Goal: Transaction & Acquisition: Obtain resource

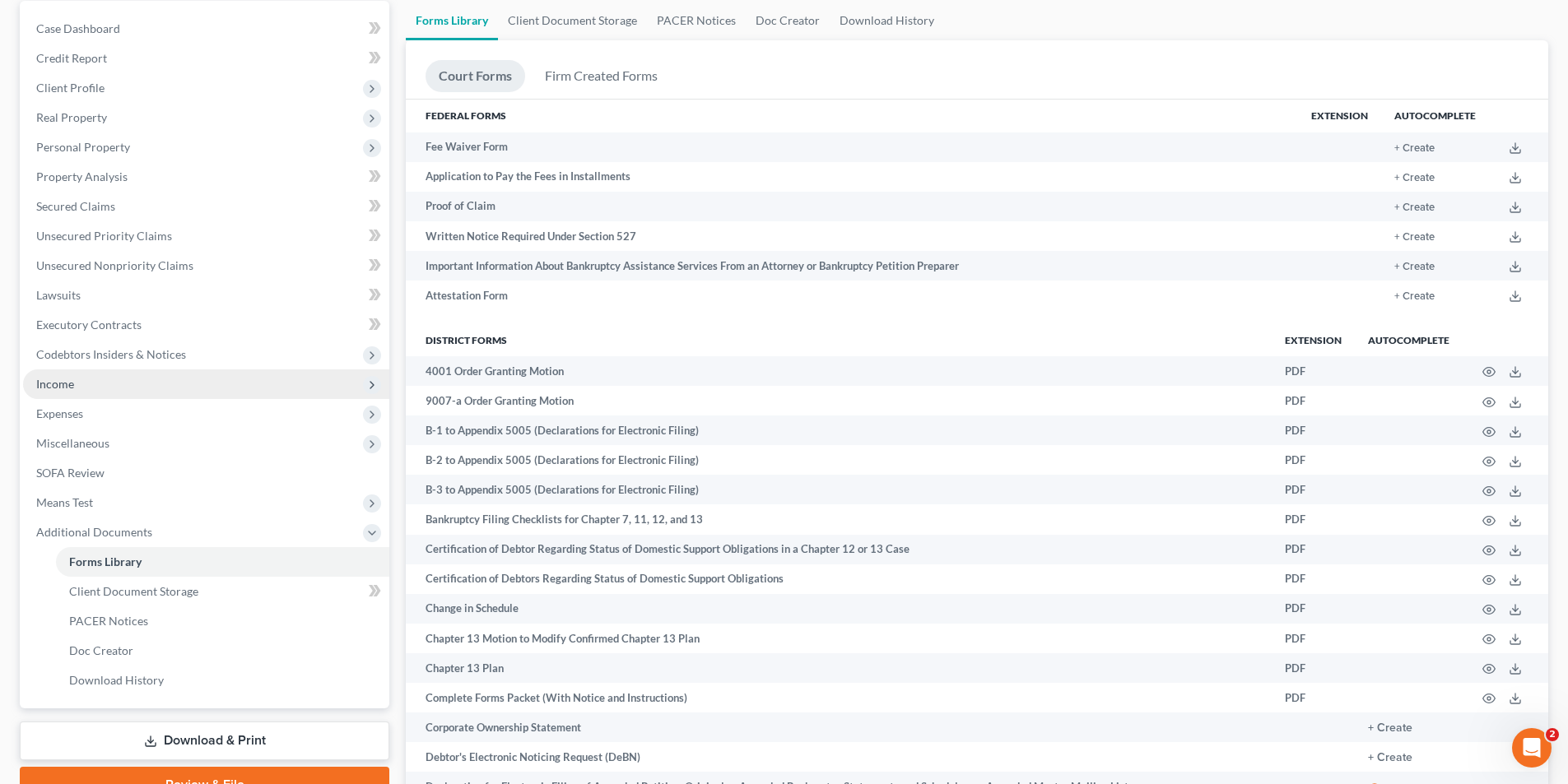
scroll to position [247, 0]
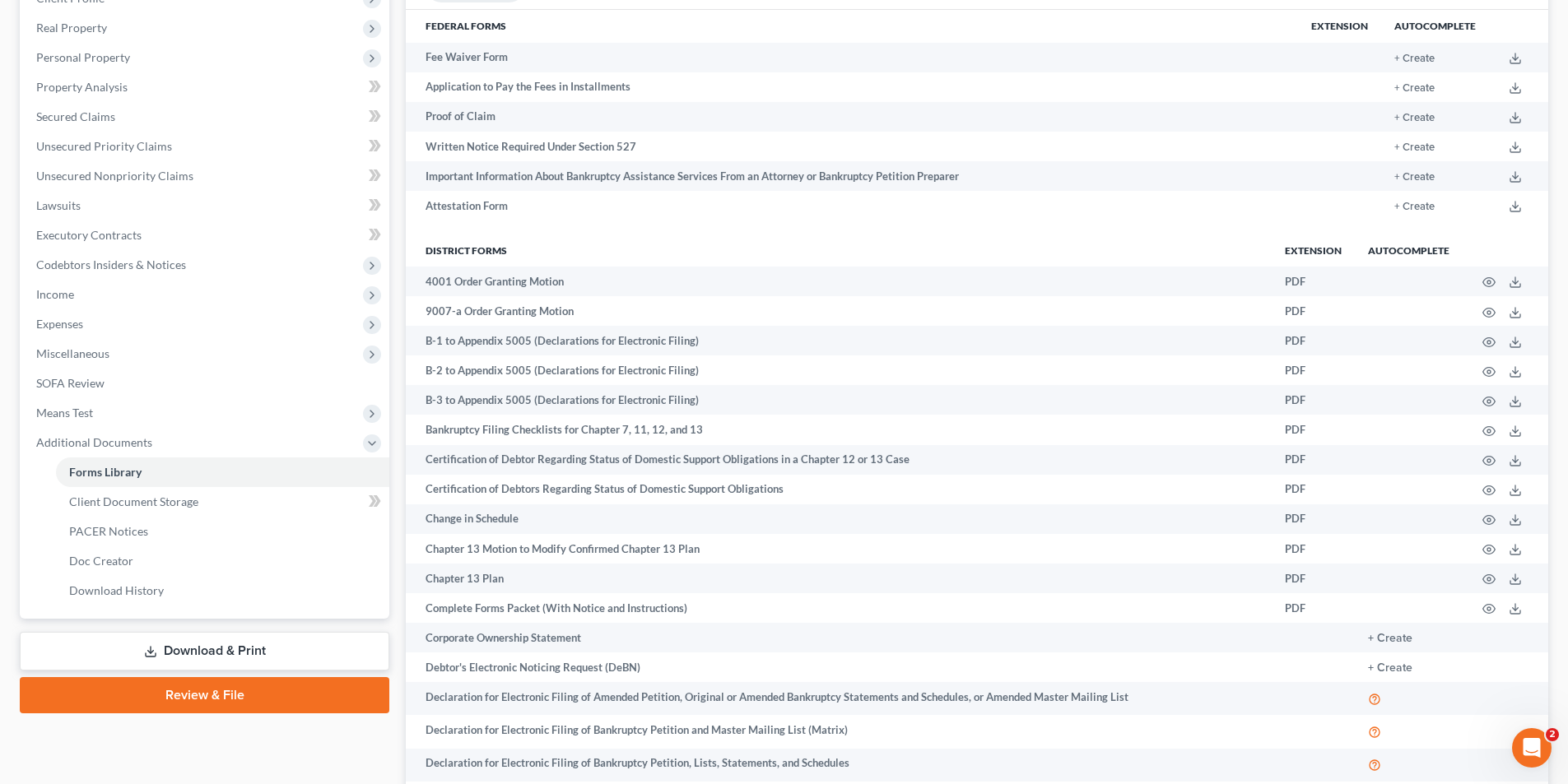
click at [223, 650] on link "Download & Print" at bounding box center [204, 651] width 370 height 39
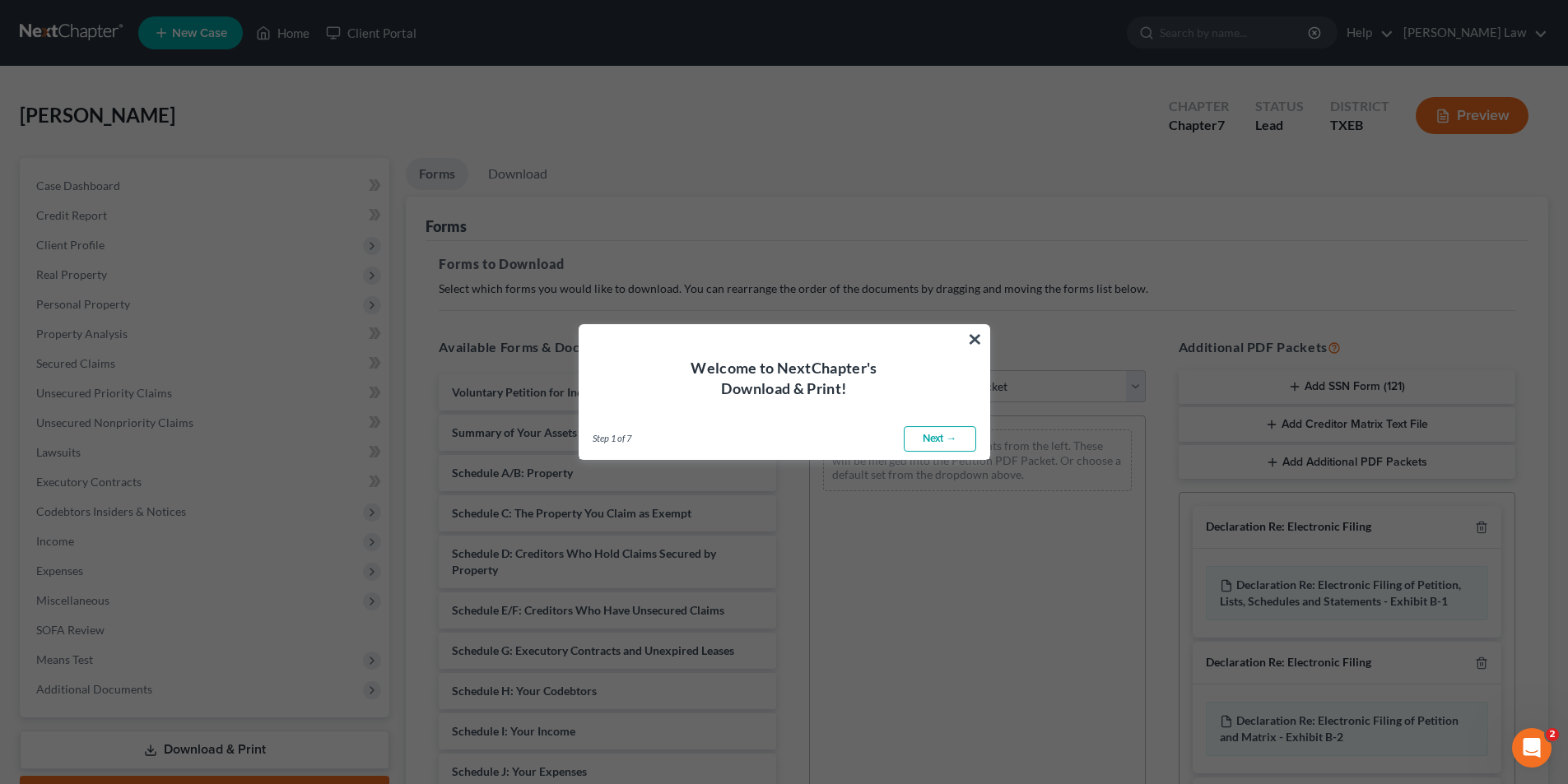
click at [911, 435] on link "Next →" at bounding box center [940, 439] width 72 height 26
select select "0"
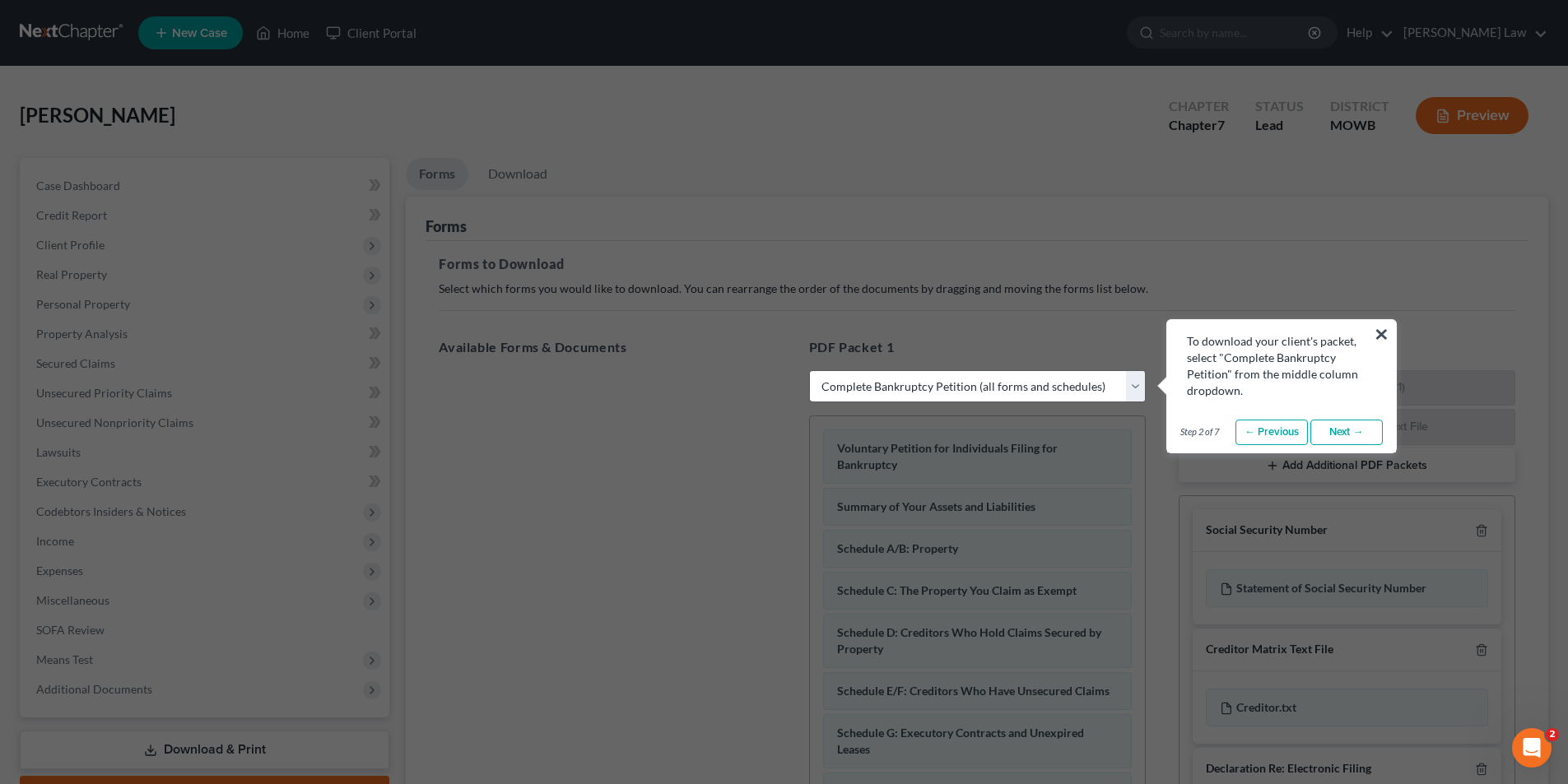
click at [860, 384] on select "Choose Default Petition PDF Packet Complete Bankruptcy Petition (all forms and …" at bounding box center [977, 387] width 337 height 33
click at [809, 371] on select "Choose Default Petition PDF Packet Complete Bankruptcy Petition (all forms and …" at bounding box center [977, 387] width 337 height 33
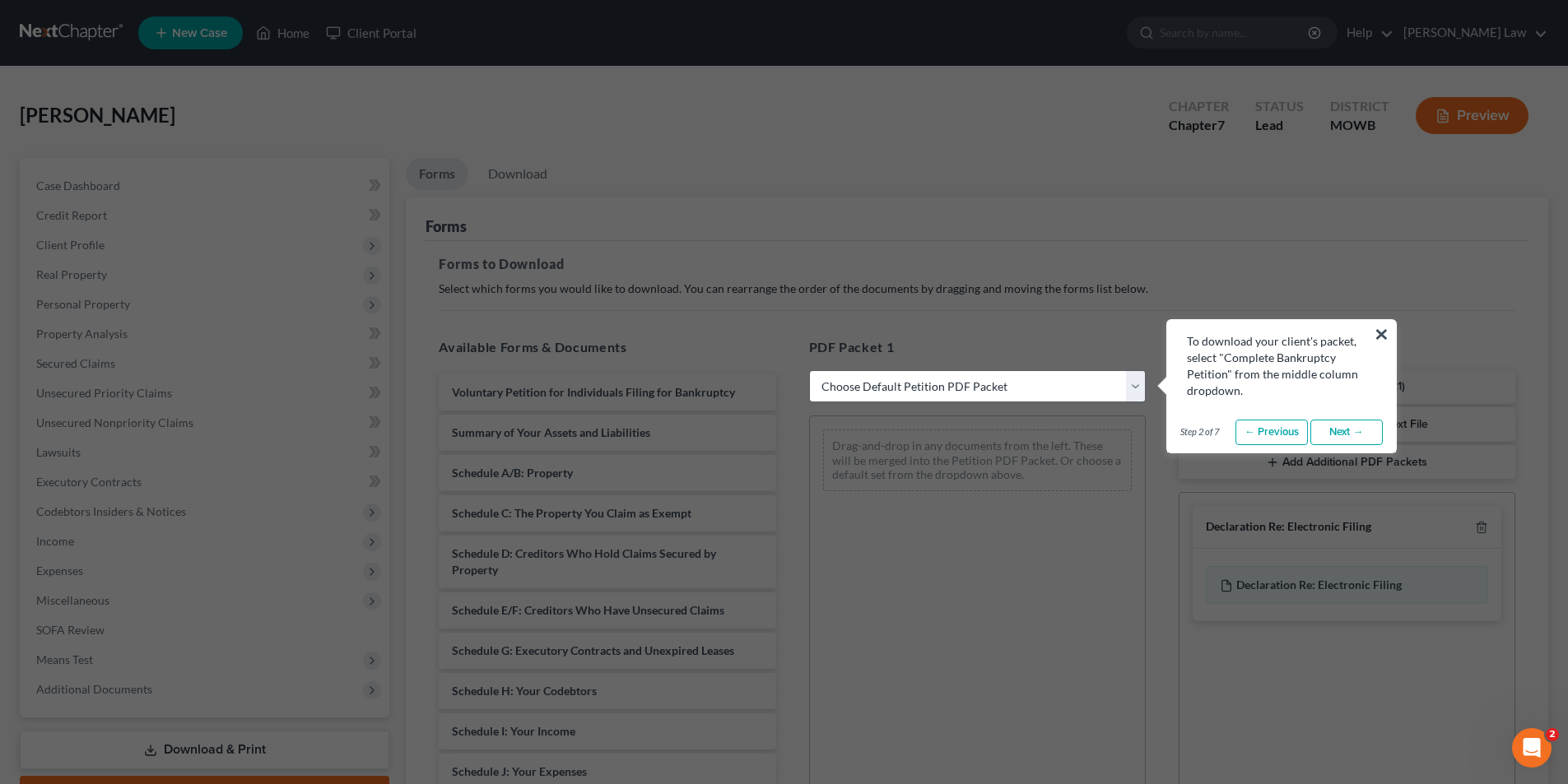
click at [1003, 380] on select "Choose Default Petition PDF Packet Complete Bankruptcy Petition (all forms and …" at bounding box center [977, 387] width 337 height 33
select select "0"
click at [809, 371] on select "Choose Default Petition PDF Packet Complete Bankruptcy Petition (all forms and …" at bounding box center [977, 387] width 337 height 33
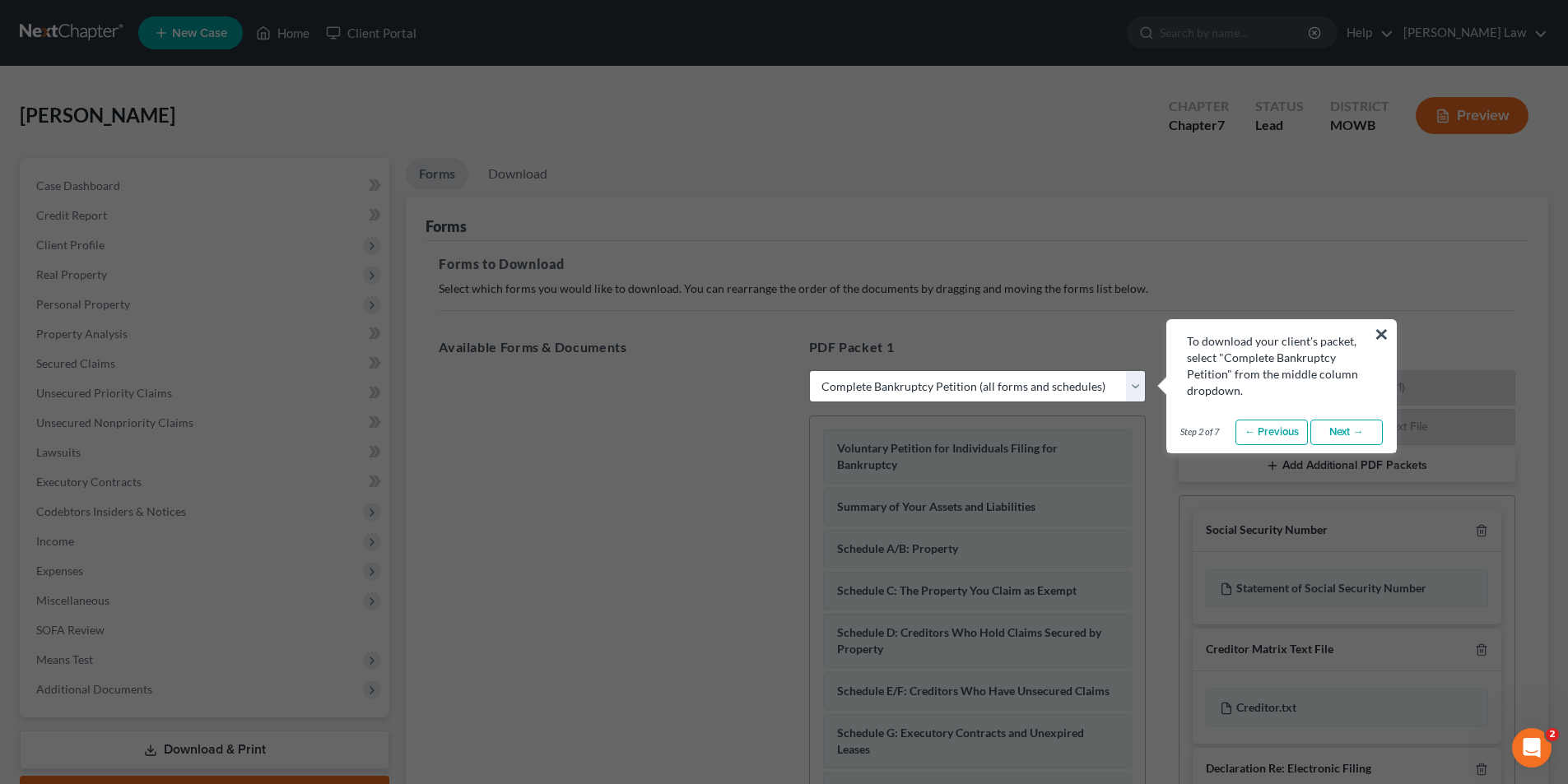
click at [1342, 432] on link "Next →" at bounding box center [1347, 432] width 72 height 26
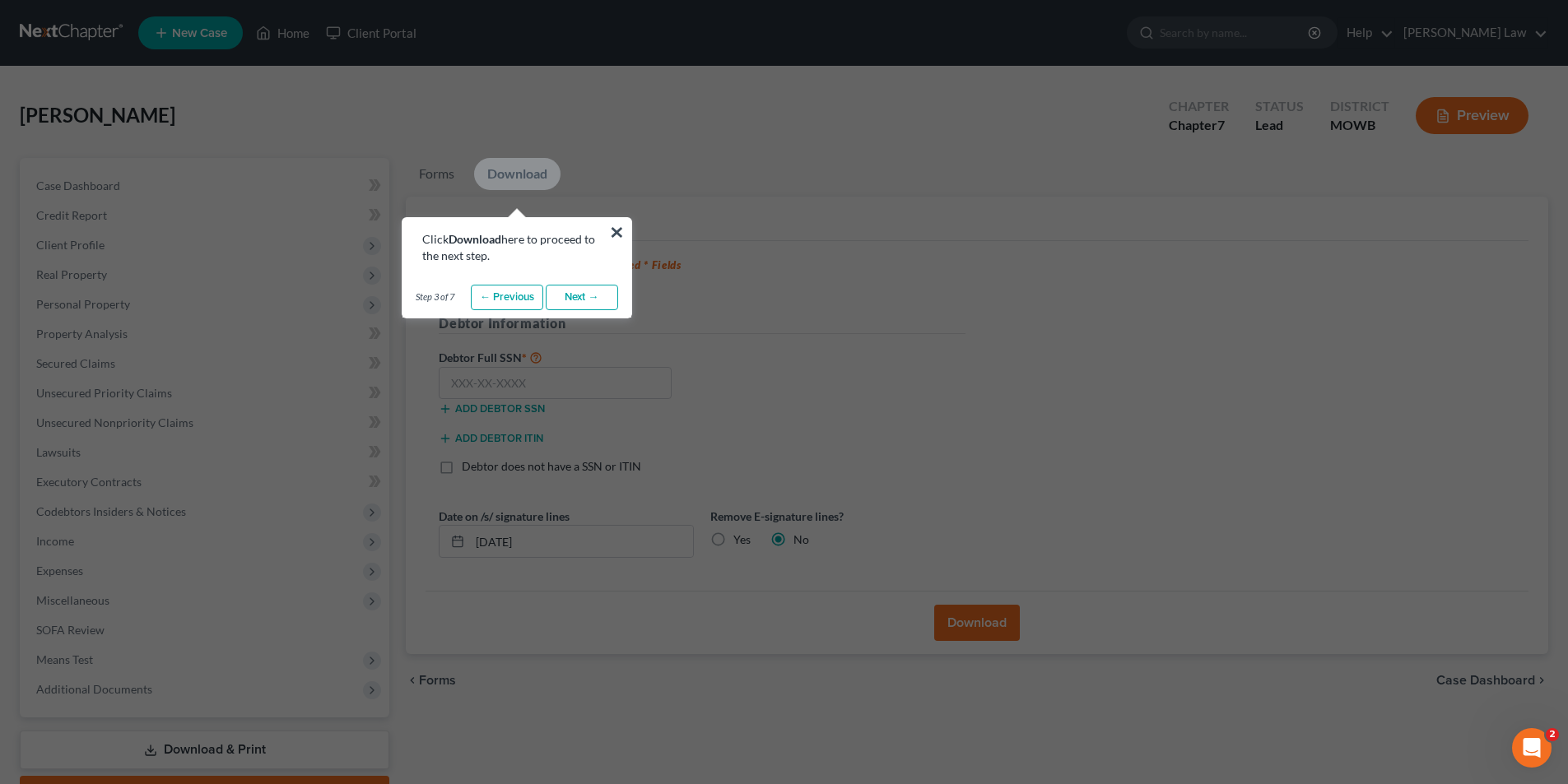
click at [571, 304] on link "Next →" at bounding box center [582, 297] width 72 height 26
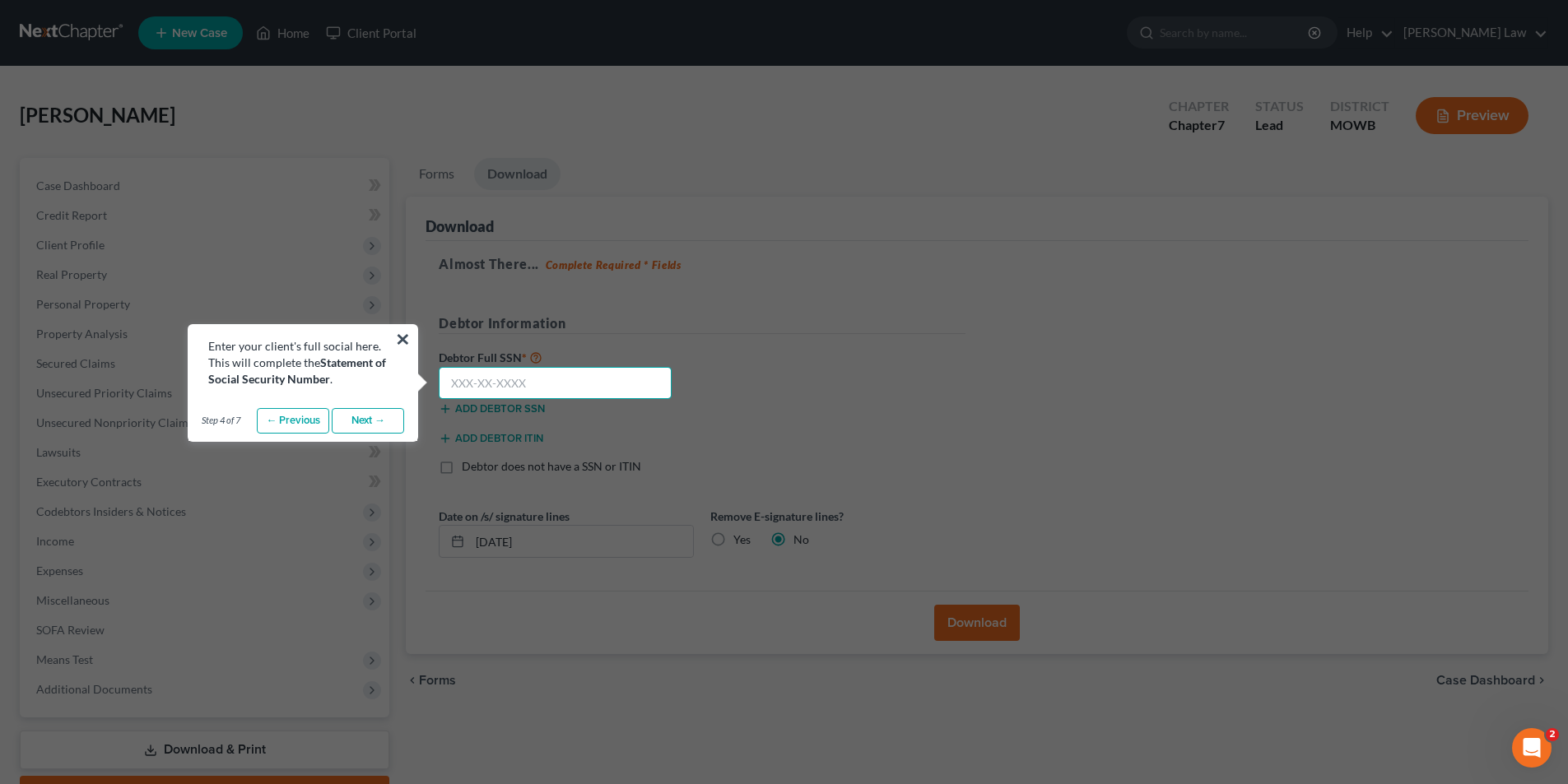
click at [517, 393] on input "text" at bounding box center [555, 383] width 233 height 33
type input "460-73-8517"
click at [381, 433] on link "Next →" at bounding box center [368, 420] width 72 height 26
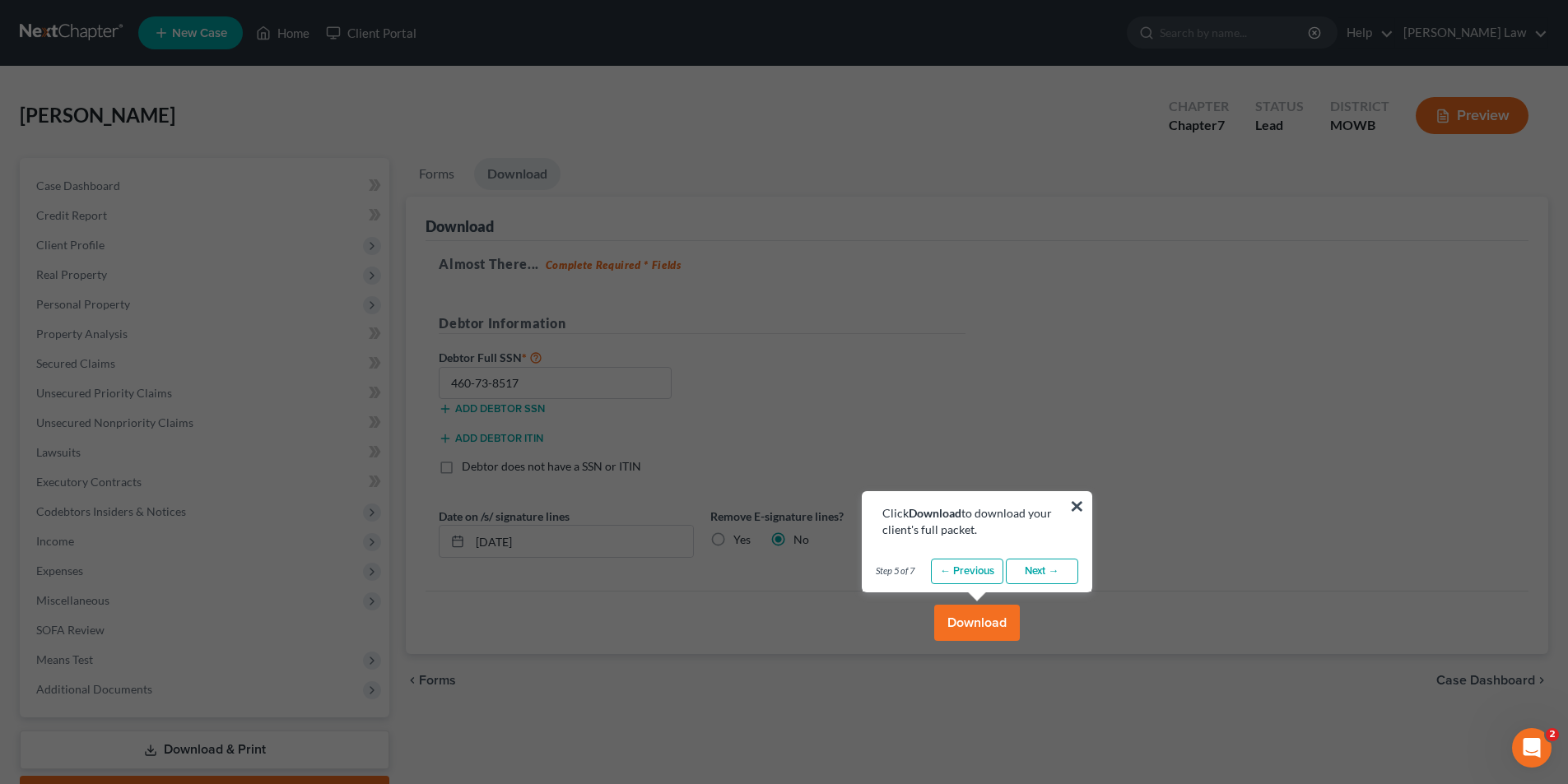
click at [1044, 567] on link "Next →" at bounding box center [1042, 571] width 72 height 26
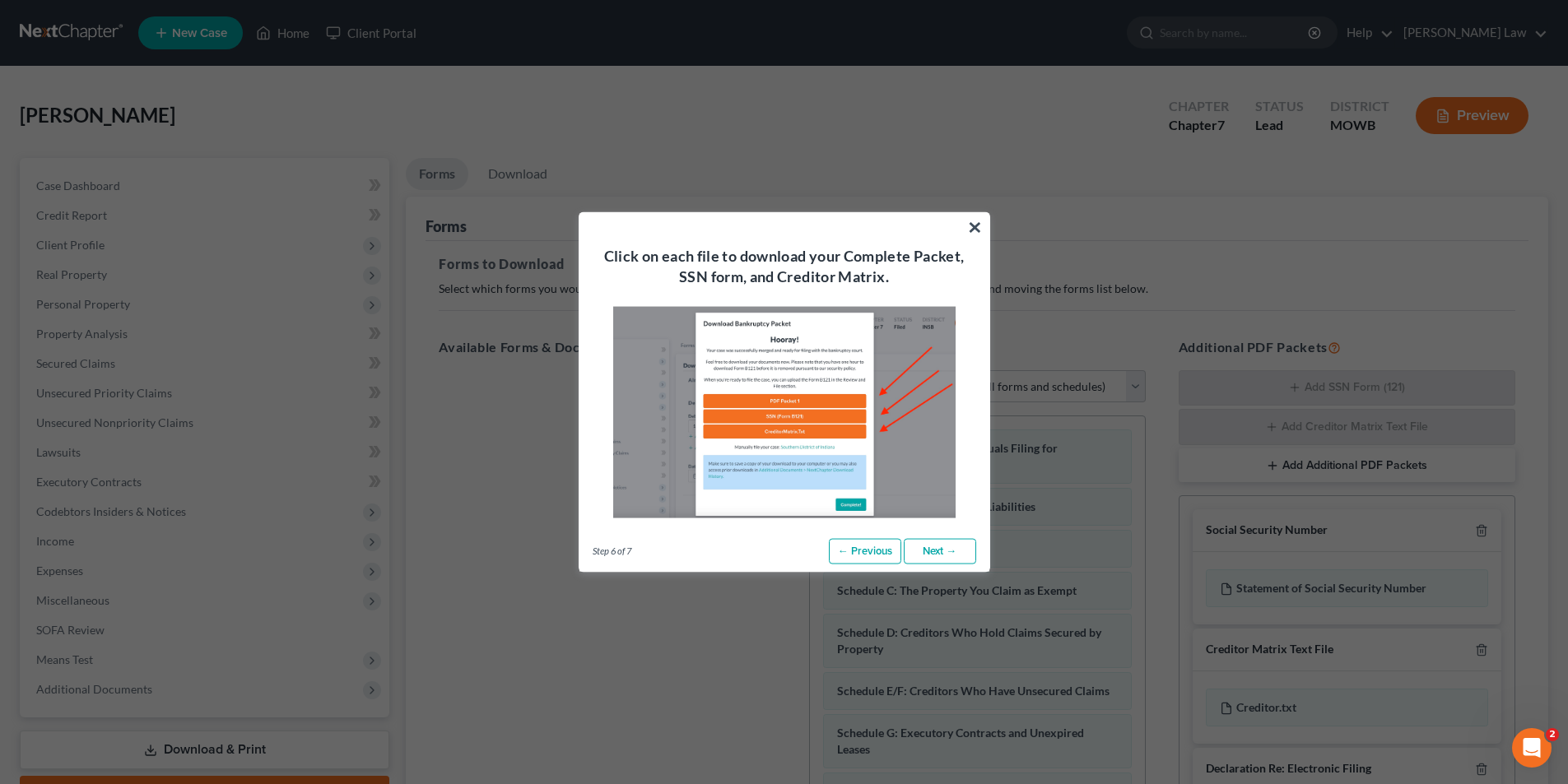
click at [947, 544] on link "Next →" at bounding box center [940, 551] width 72 height 26
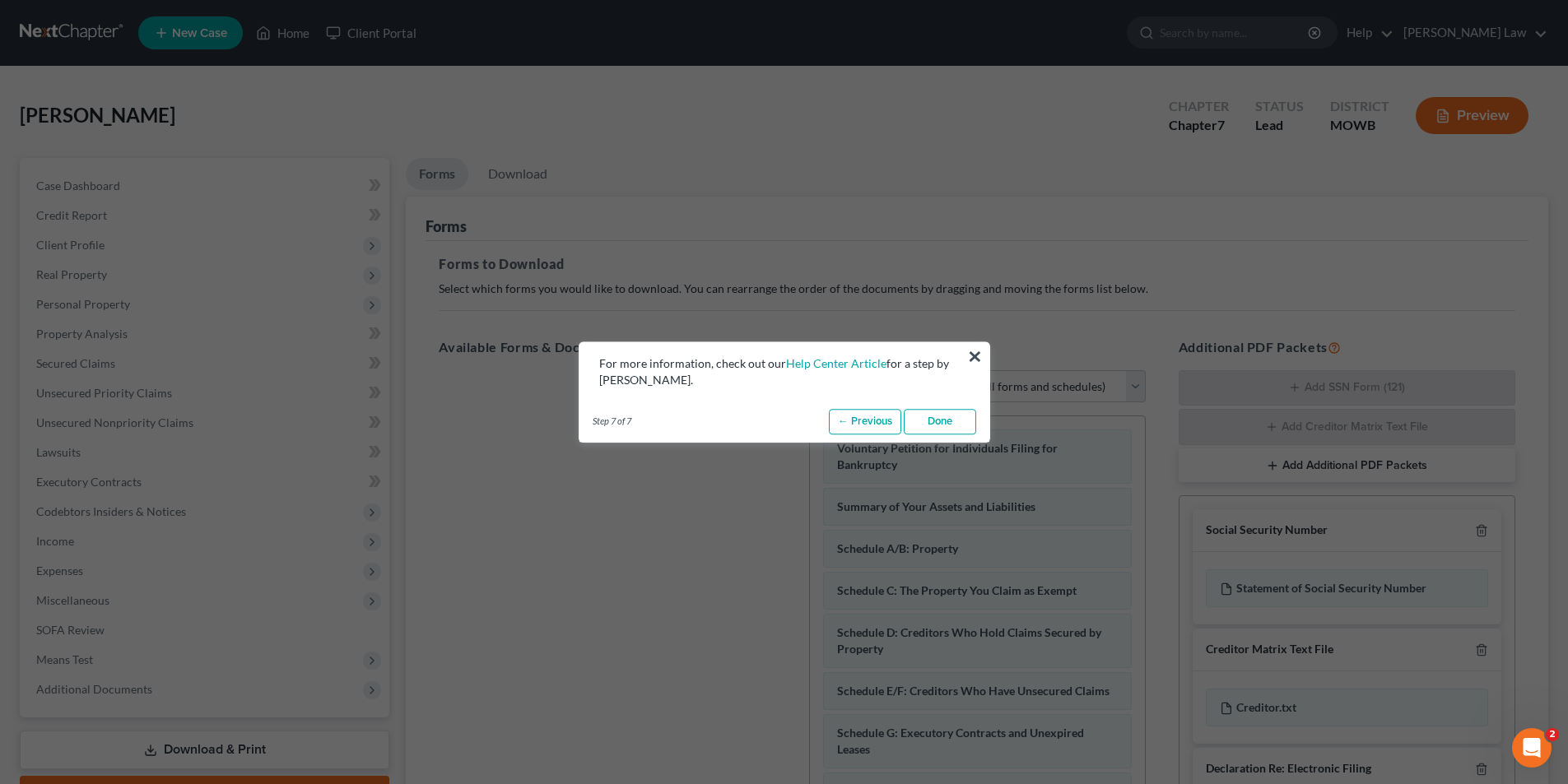
click at [943, 420] on link "Done" at bounding box center [940, 421] width 72 height 26
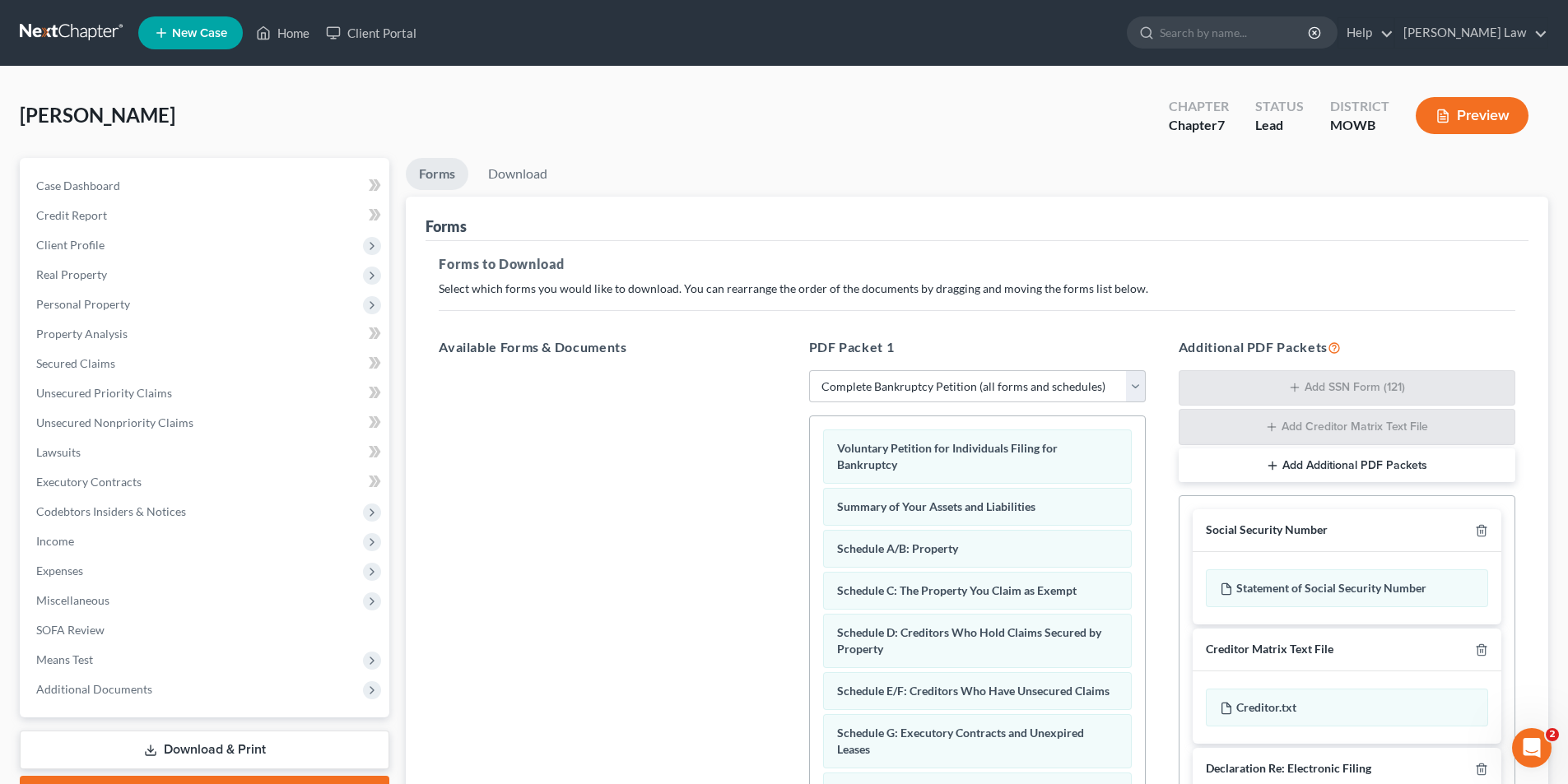
scroll to position [234, 0]
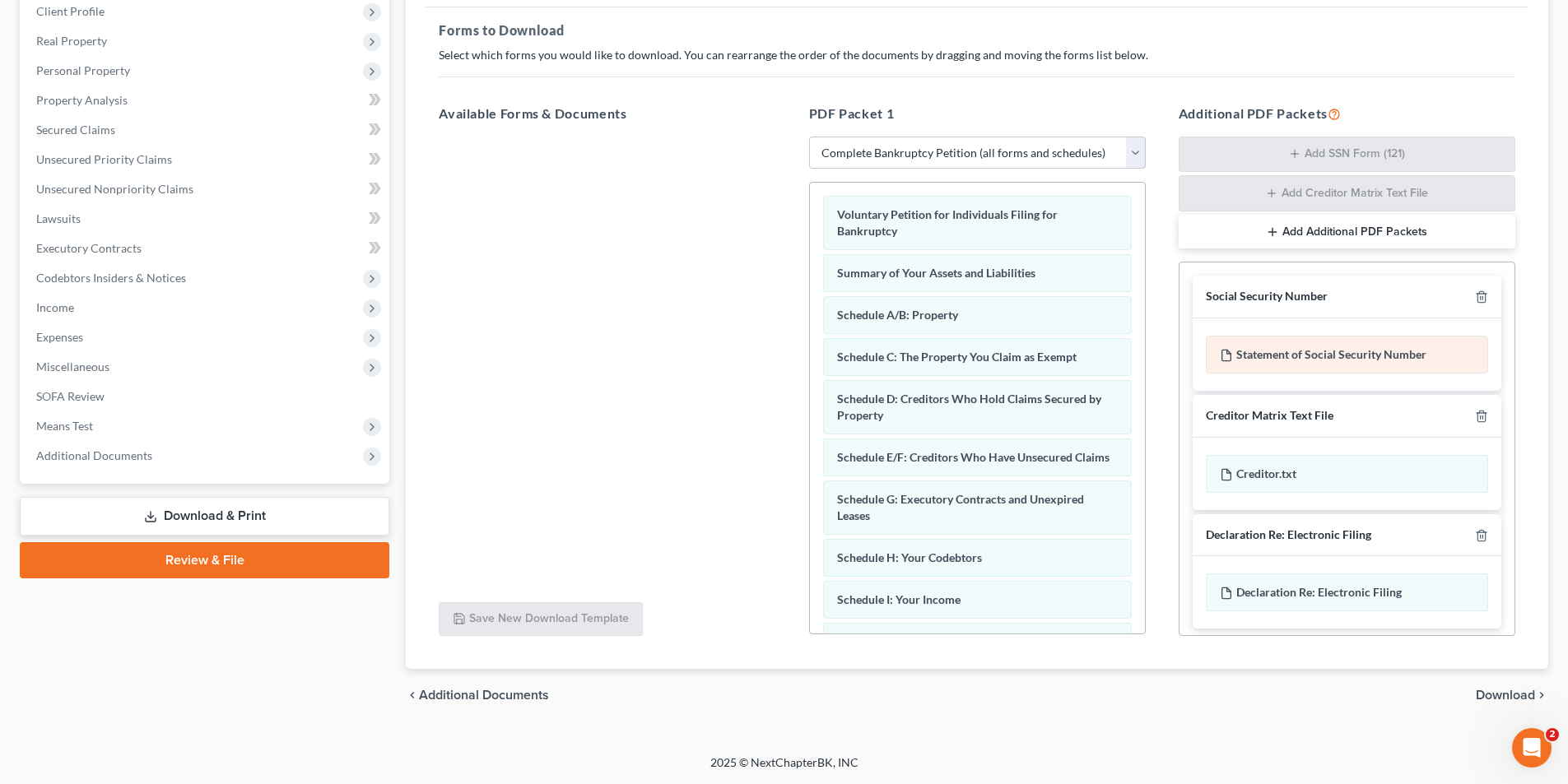
click at [1238, 346] on div "Statement of Social Security Number" at bounding box center [1347, 354] width 282 height 38
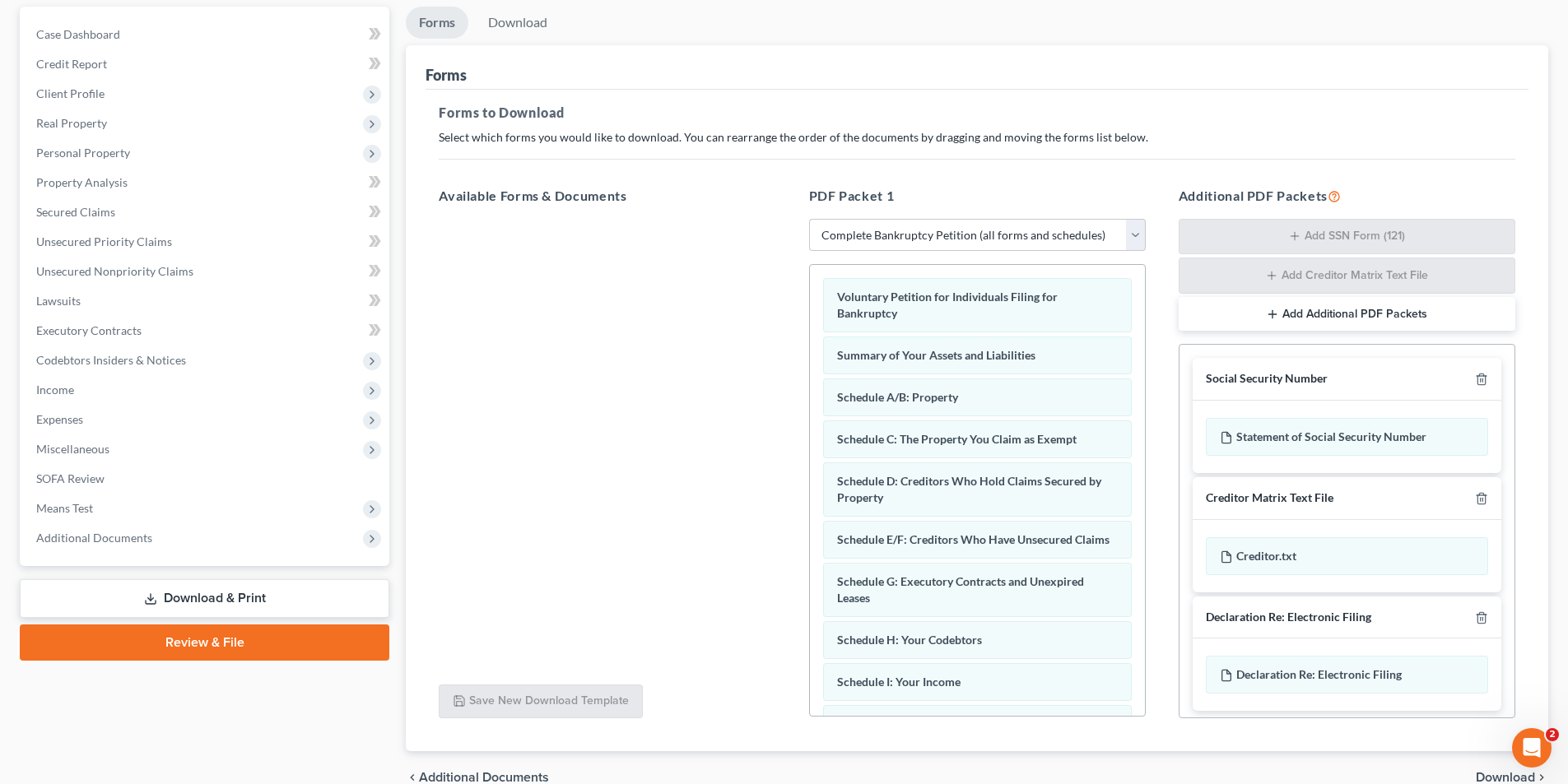
scroll to position [7, 0]
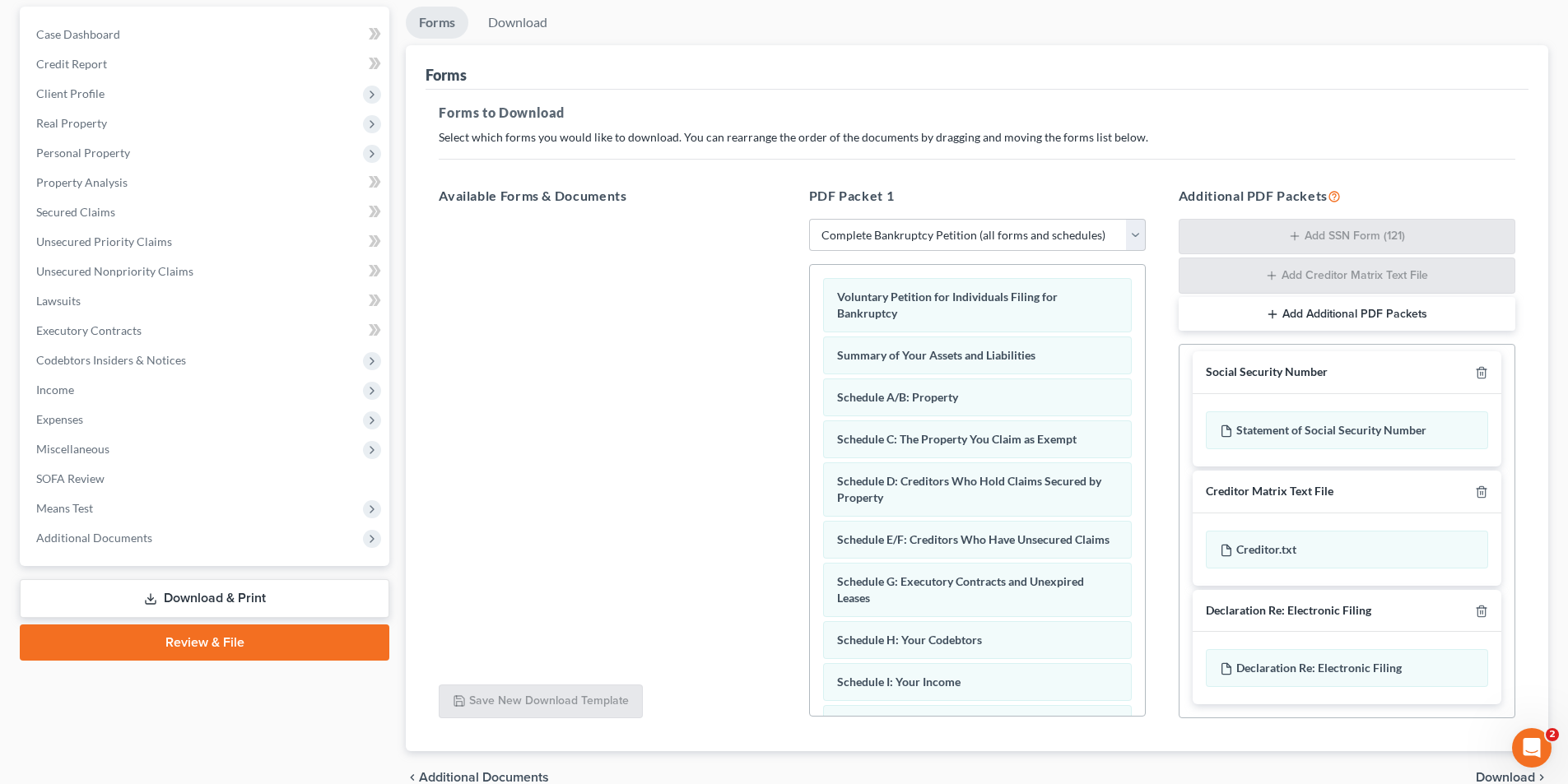
click at [606, 395] on div at bounding box center [607, 445] width 363 height 452
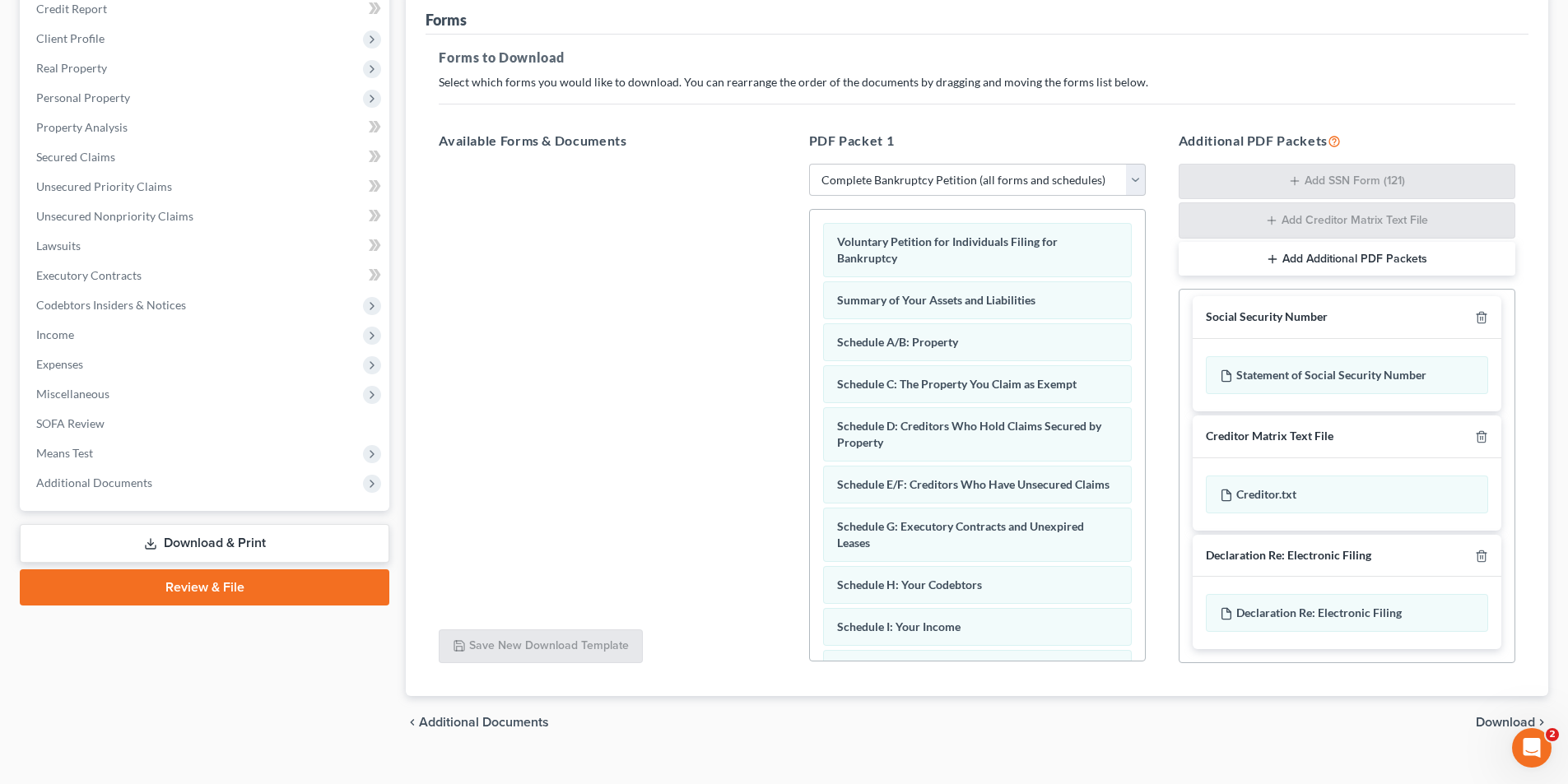
scroll to position [234, 0]
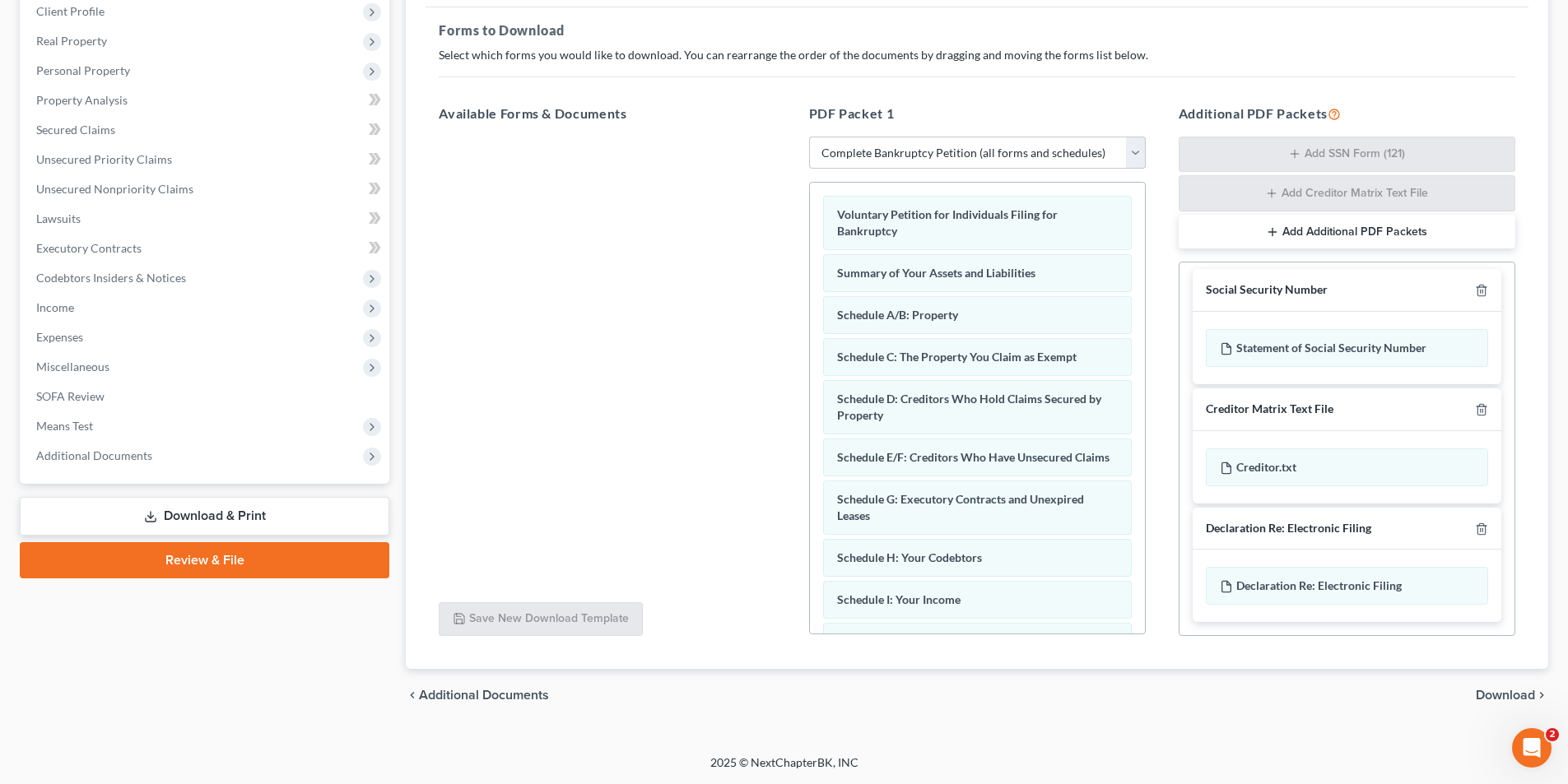
click at [1512, 703] on div "chevron_left Additional Documents Download chevron_right" at bounding box center [977, 695] width 1143 height 53
click at [1512, 688] on span "Download" at bounding box center [1505, 694] width 60 height 13
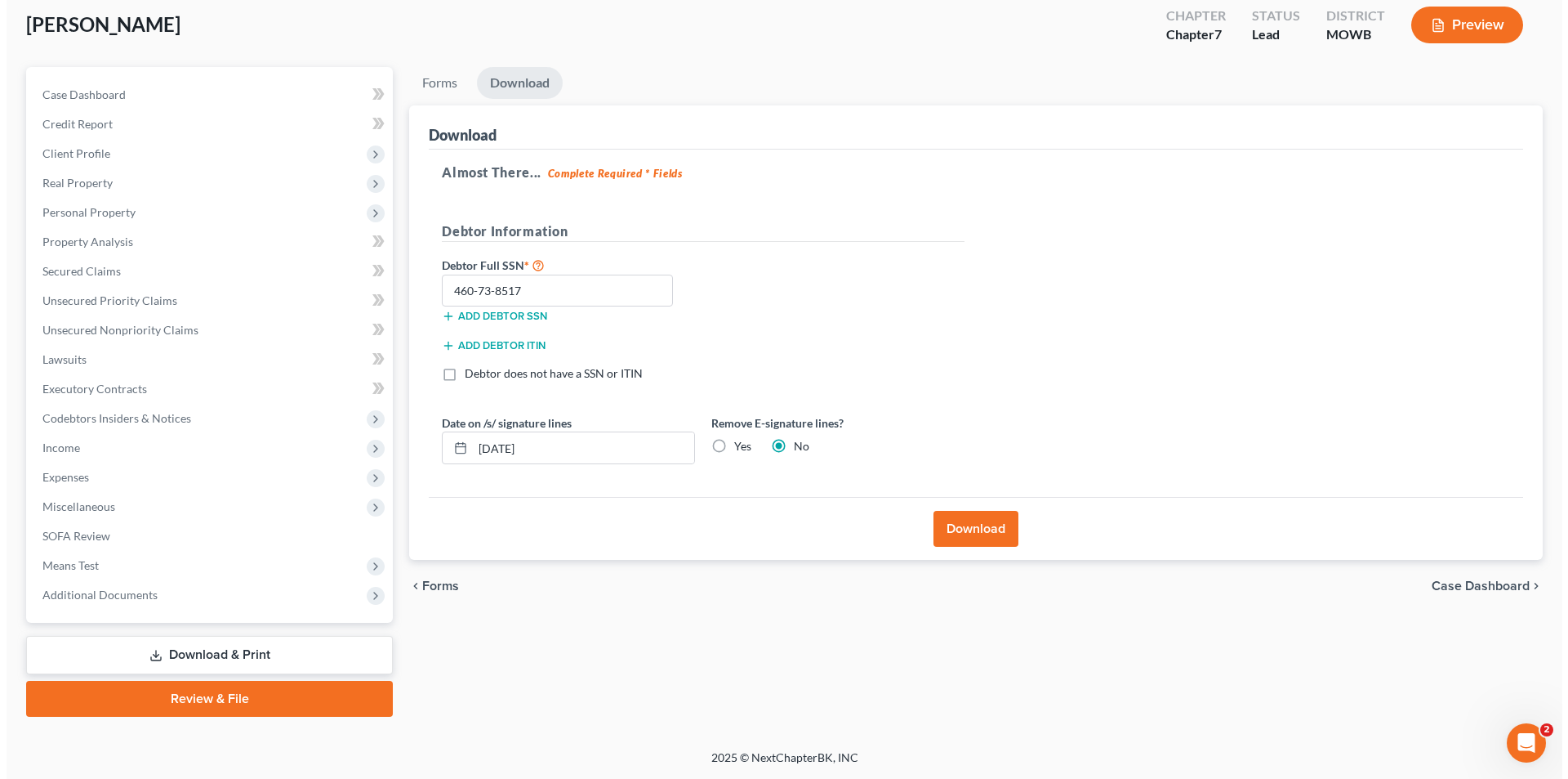
scroll to position [90, 0]
click at [971, 529] on button "Download" at bounding box center [969, 528] width 85 height 36
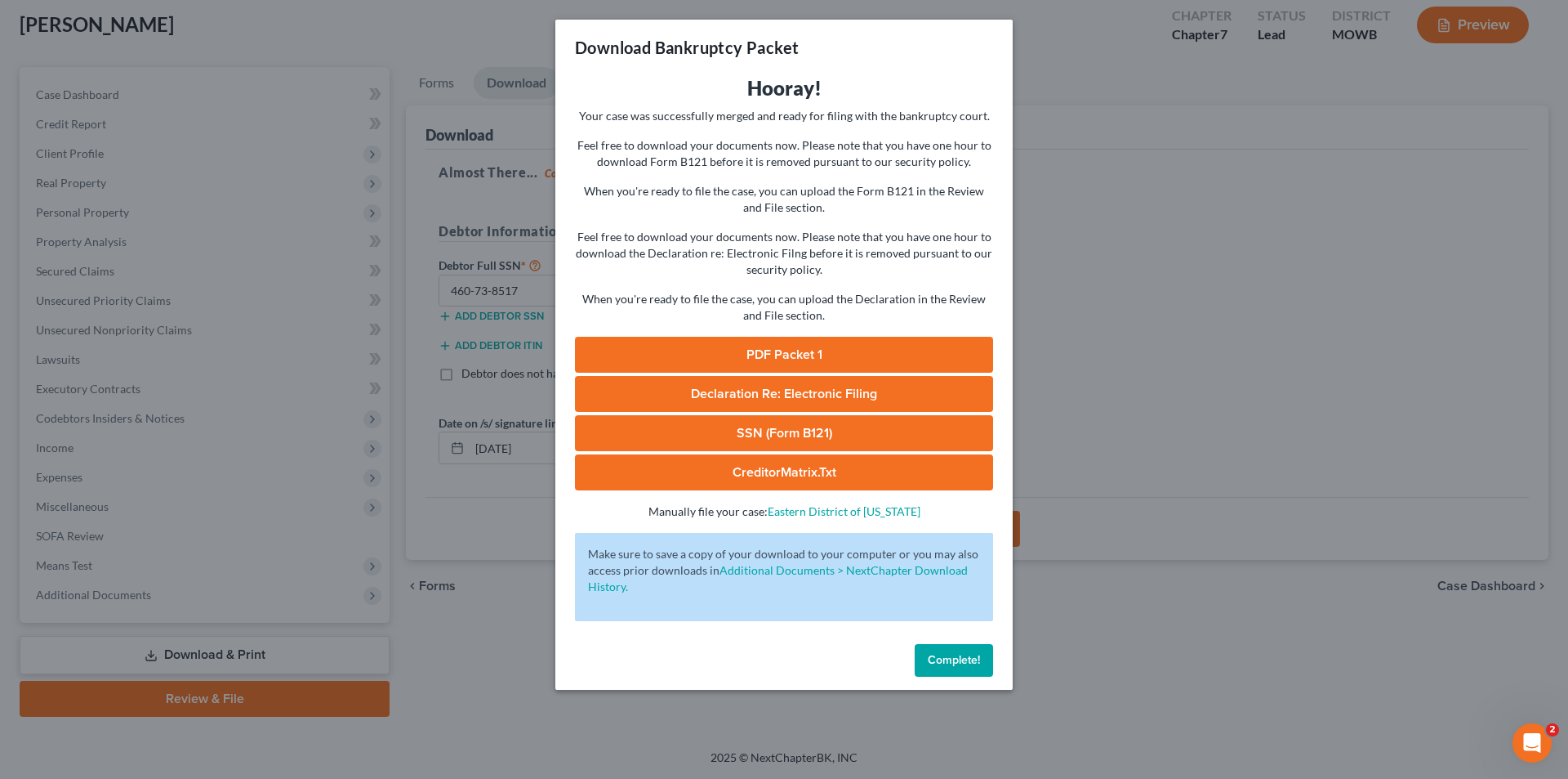
click at [800, 440] on link "SSN (Form B121)" at bounding box center [784, 432] width 418 height 36
click at [786, 352] on link "PDF Packet 1" at bounding box center [784, 354] width 418 height 36
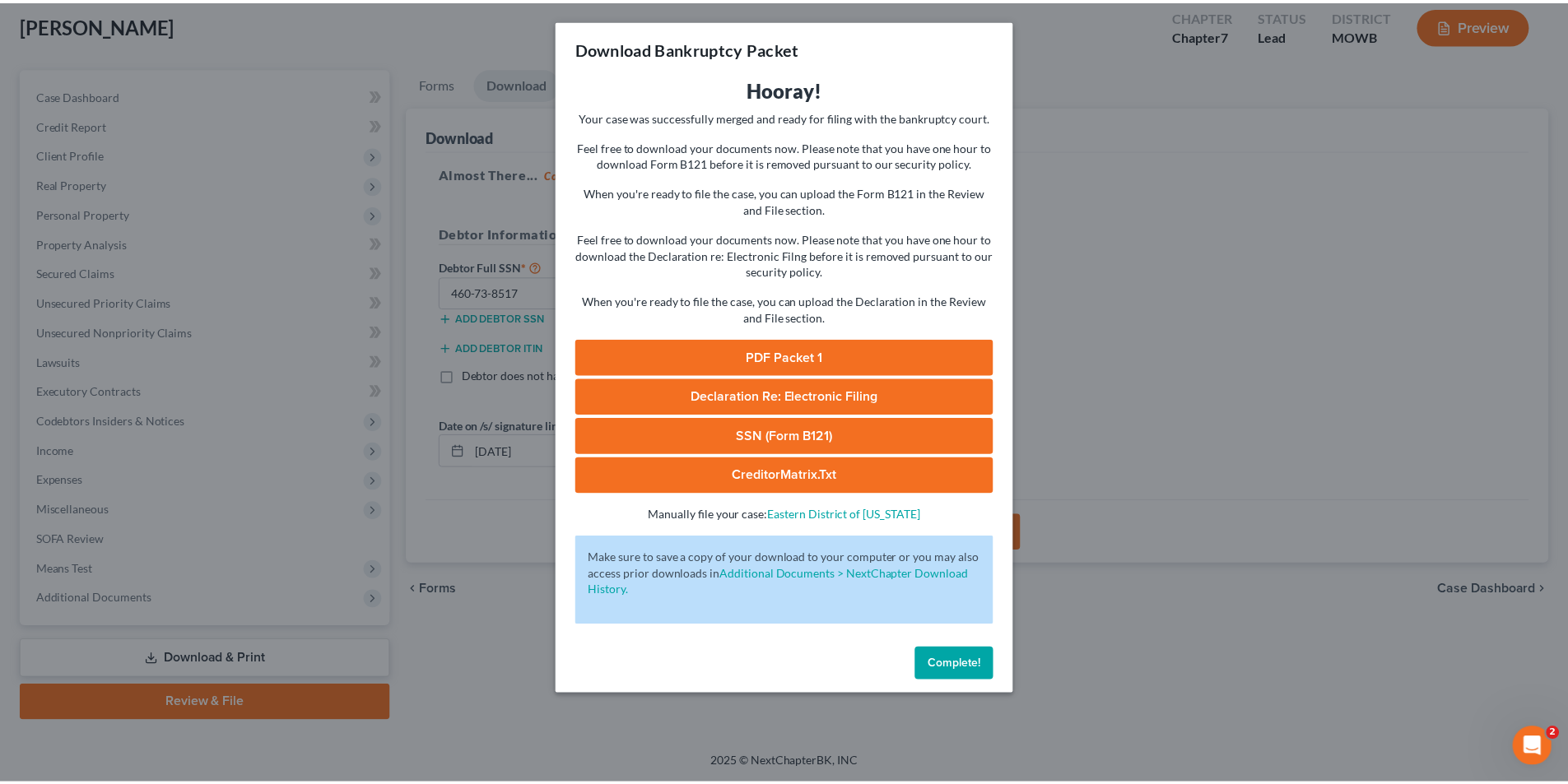
scroll to position [43, 0]
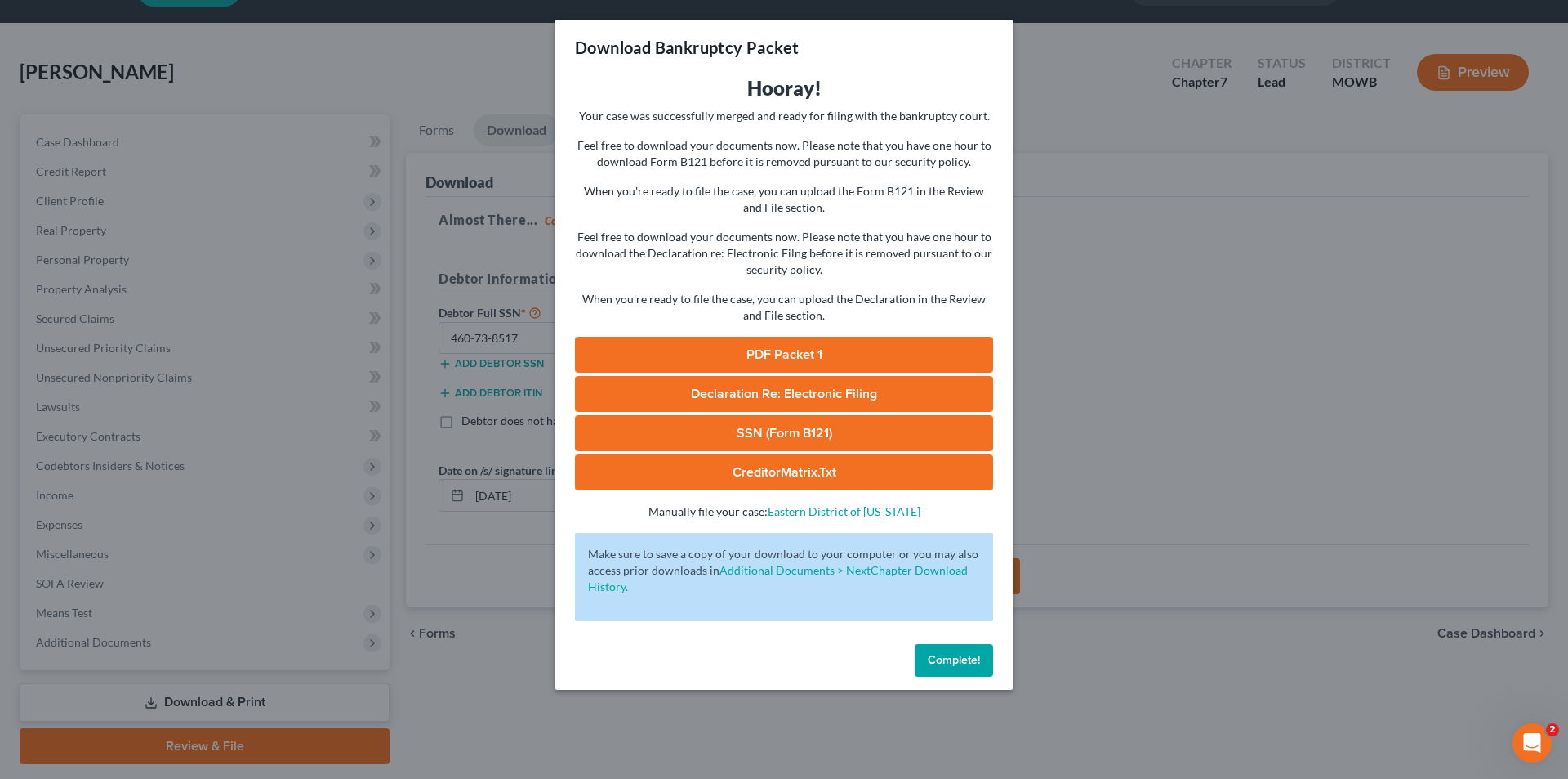
drag, startPoint x: 923, startPoint y: 655, endPoint x: 851, endPoint y: 644, distance: 72.8
click at [923, 655] on button "Complete!" at bounding box center [954, 661] width 78 height 33
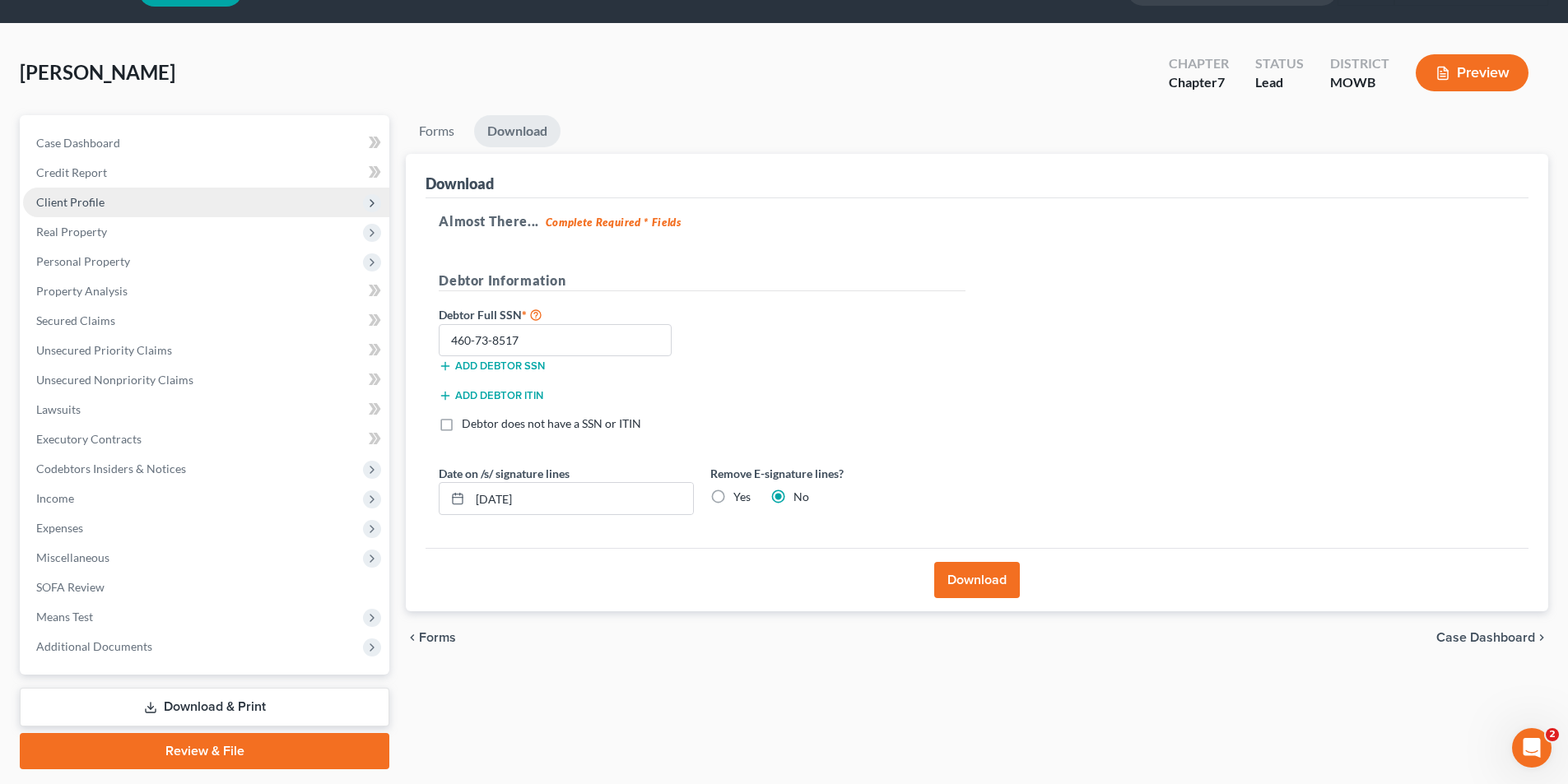
scroll to position [0, 0]
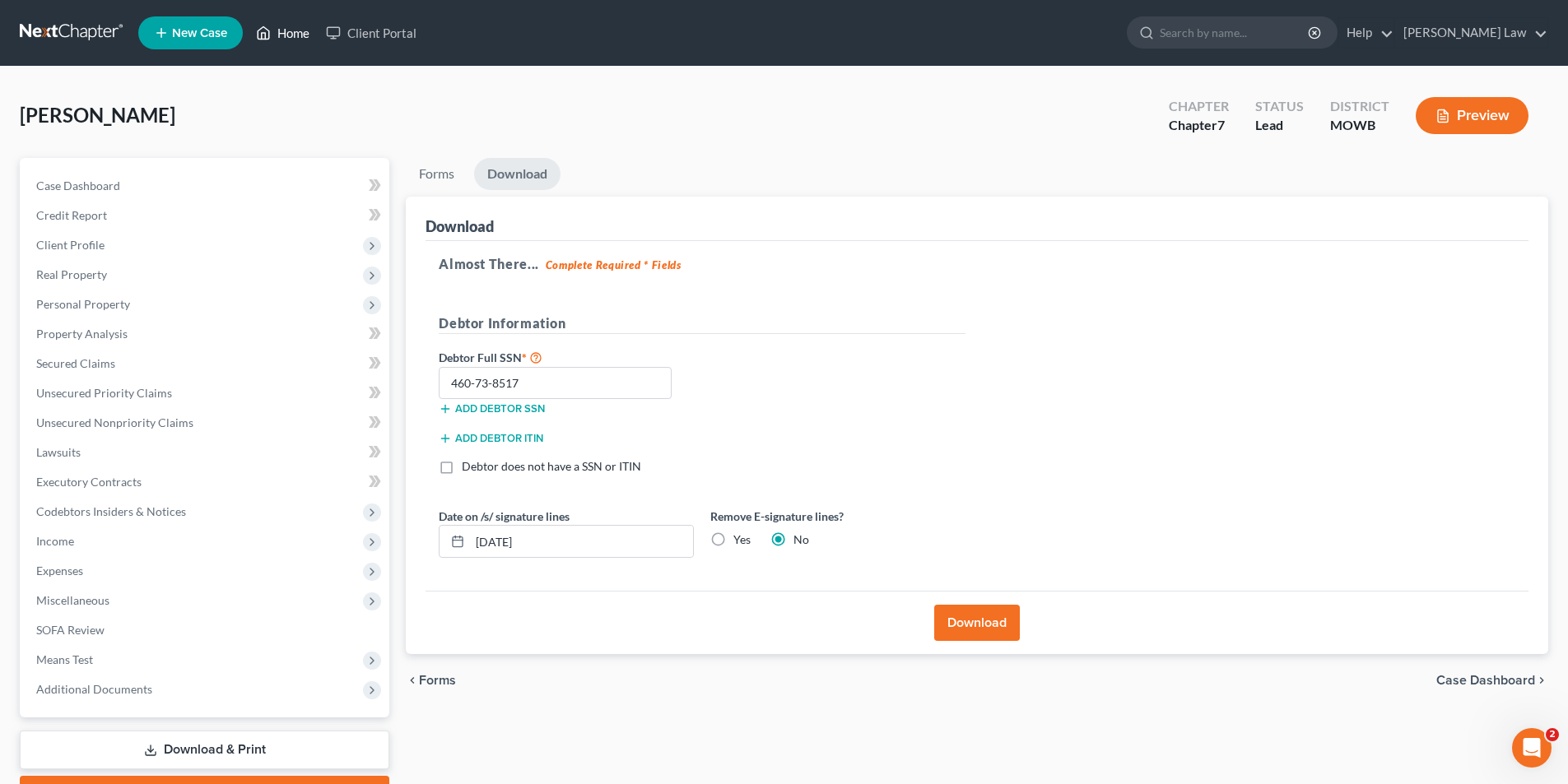
click at [299, 24] on link "Home" at bounding box center [283, 33] width 70 height 29
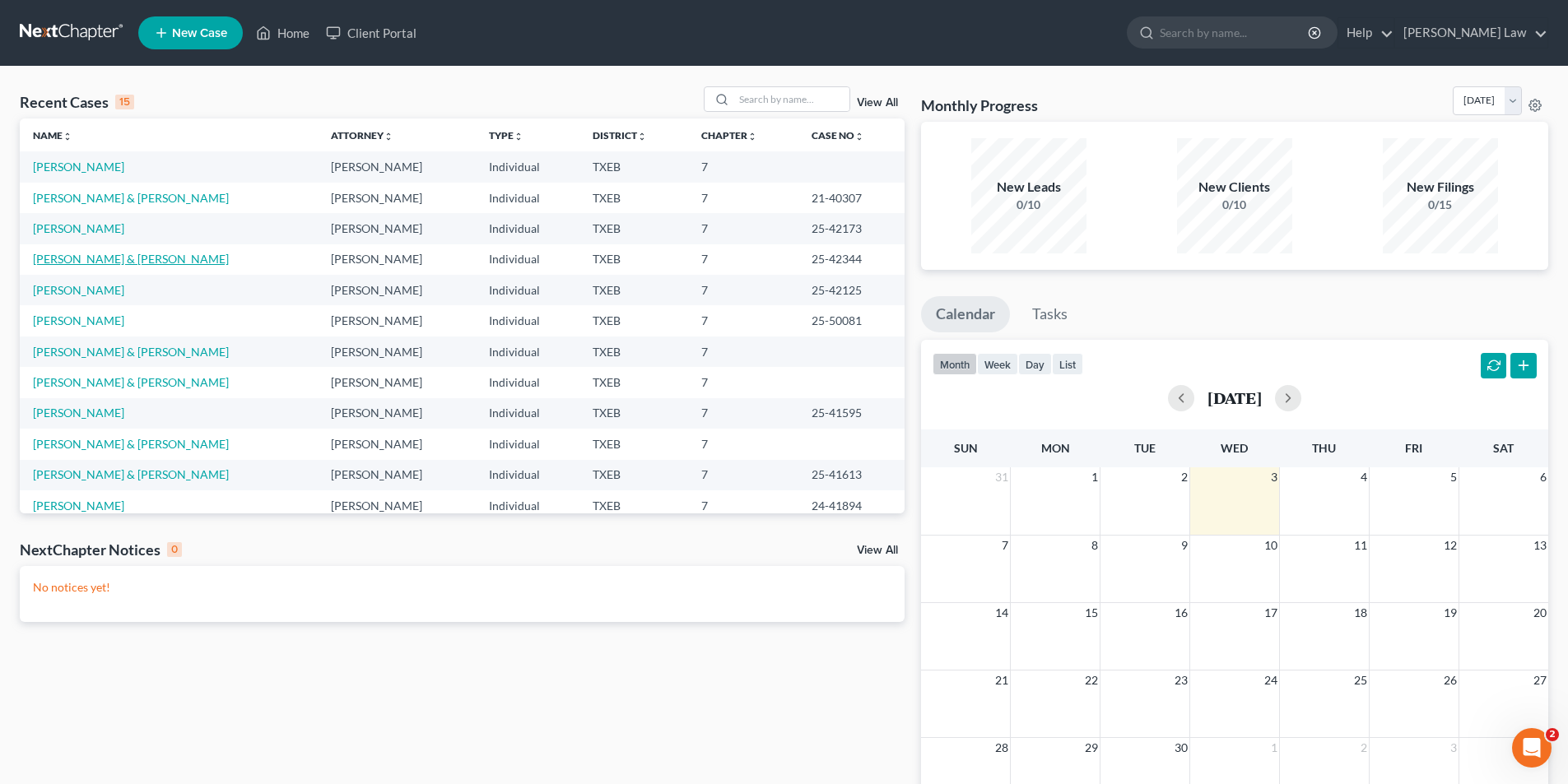
click at [58, 259] on link "[PERSON_NAME] & [PERSON_NAME]" at bounding box center [131, 258] width 196 height 14
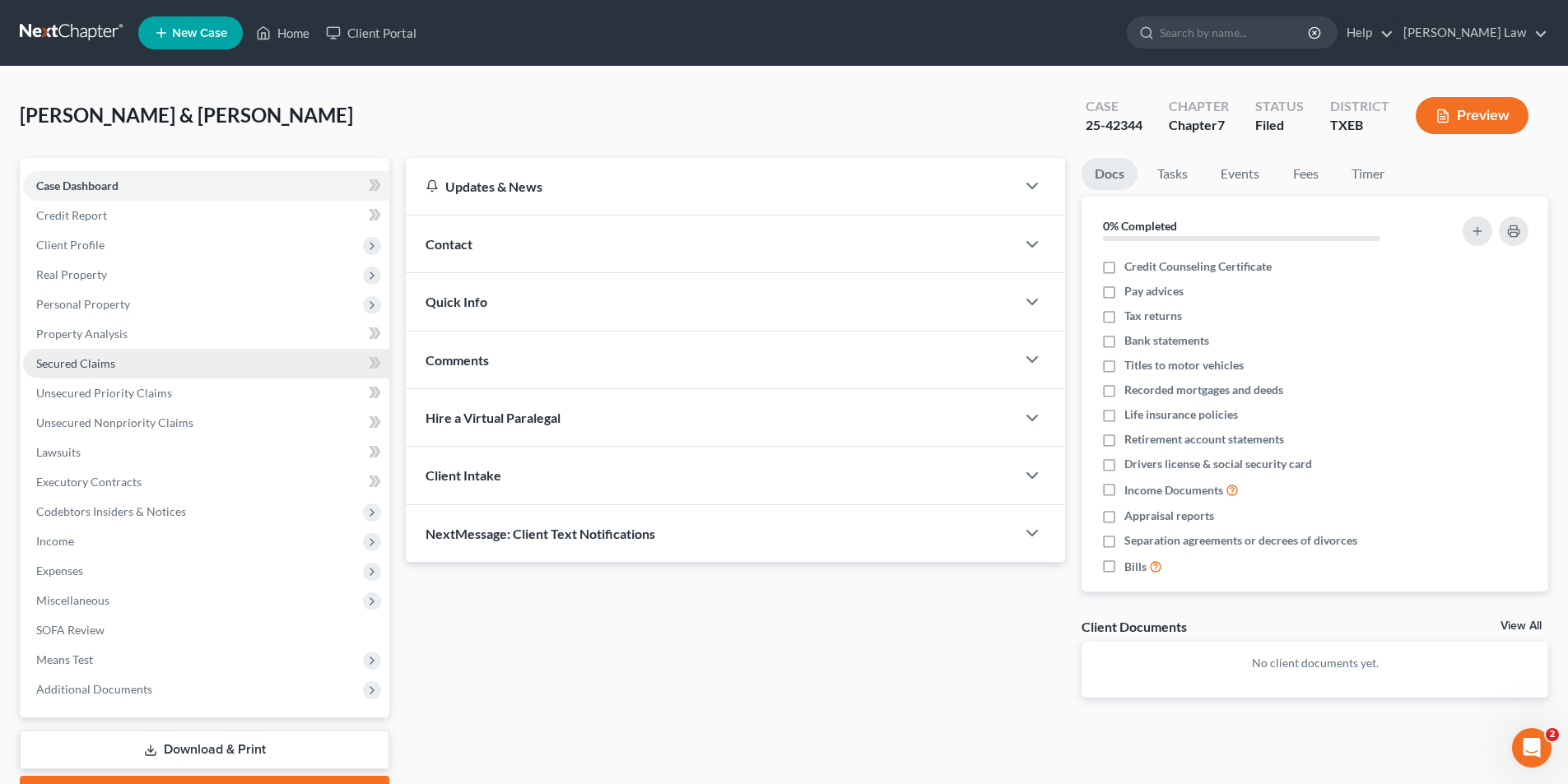
click at [88, 360] on span "Secured Claims" at bounding box center [75, 363] width 79 height 14
